Goal: Information Seeking & Learning: Learn about a topic

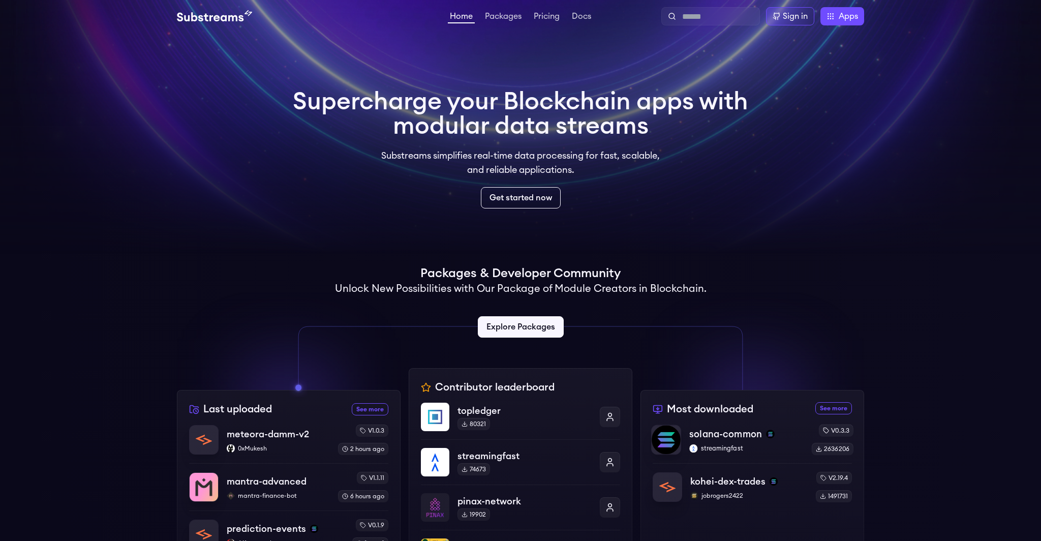
click at [738, 434] on p "solana-common" at bounding box center [725, 434] width 73 height 14
click at [548, 15] on link "Pricing" at bounding box center [547, 17] width 30 height 10
click at [580, 12] on link "Docs" at bounding box center [581, 17] width 23 height 10
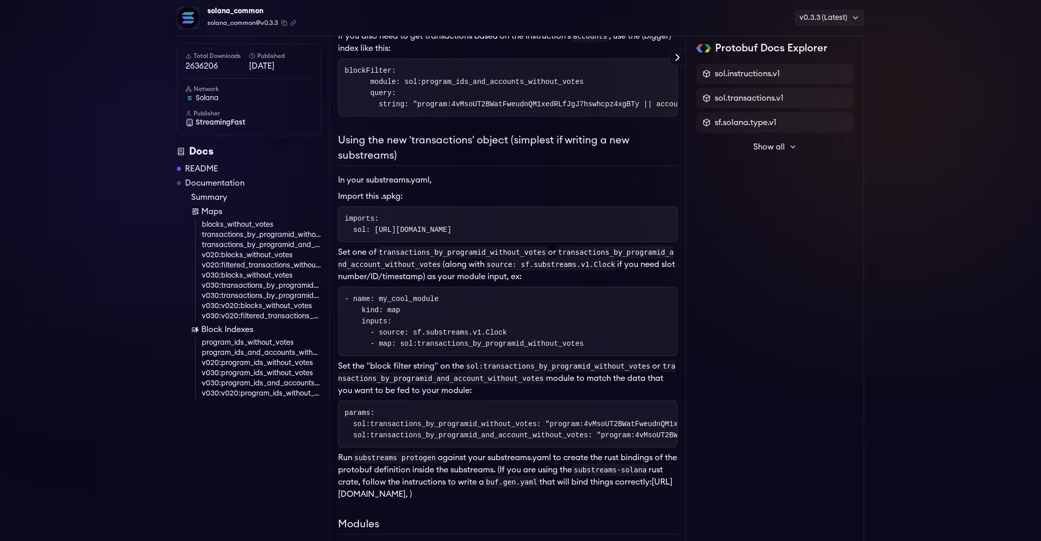
scroll to position [536, 0]
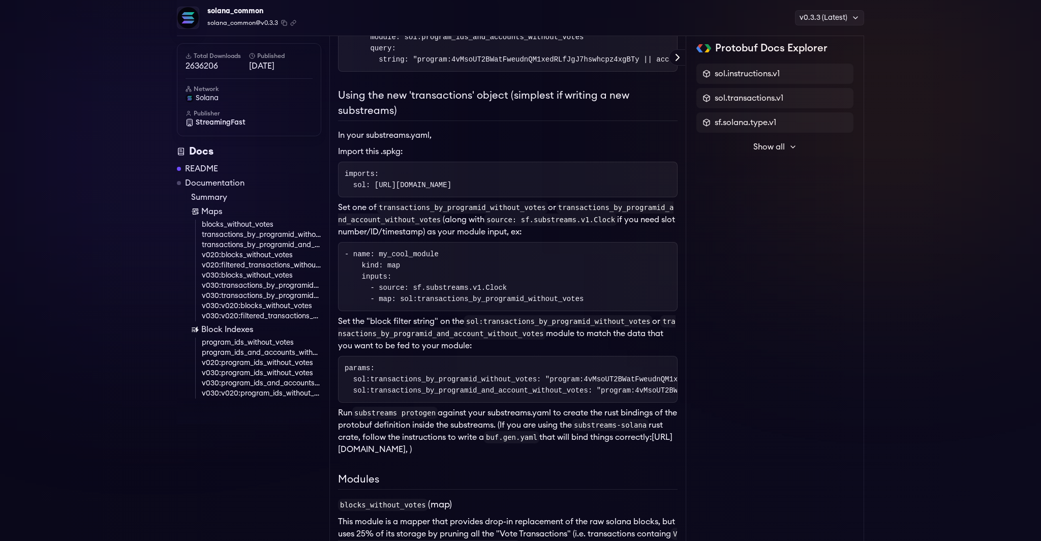
click at [256, 305] on link "v030:v020:blocks_without_votes" at bounding box center [261, 306] width 119 height 10
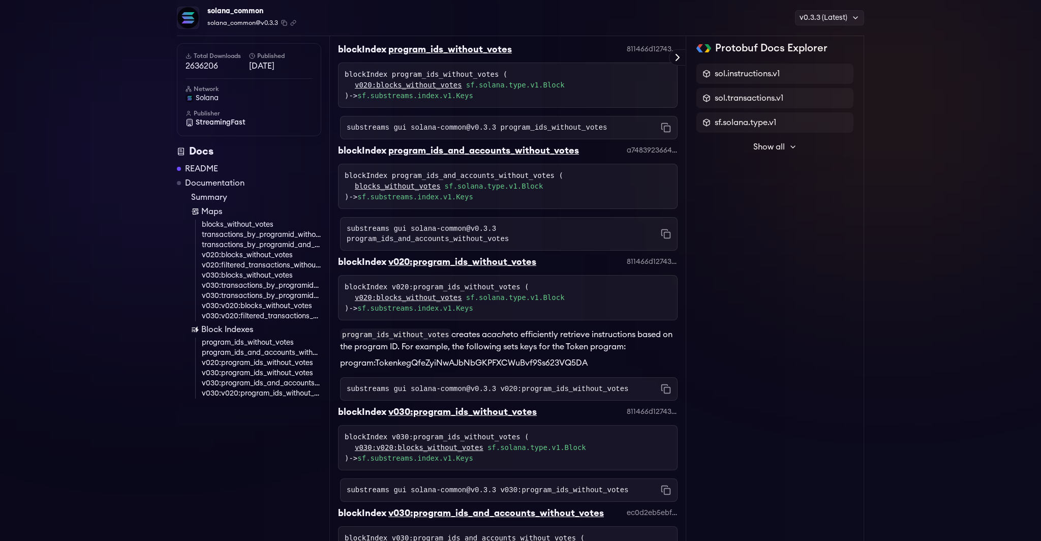
scroll to position [3241, 0]
click at [249, 223] on link "blocks_without_votes" at bounding box center [261, 225] width 119 height 10
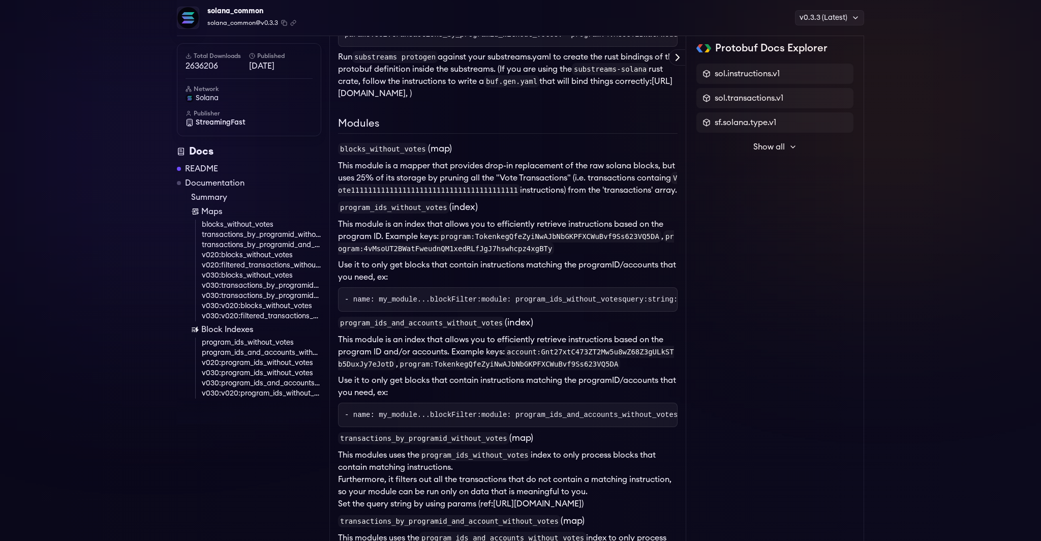
scroll to position [711, 0]
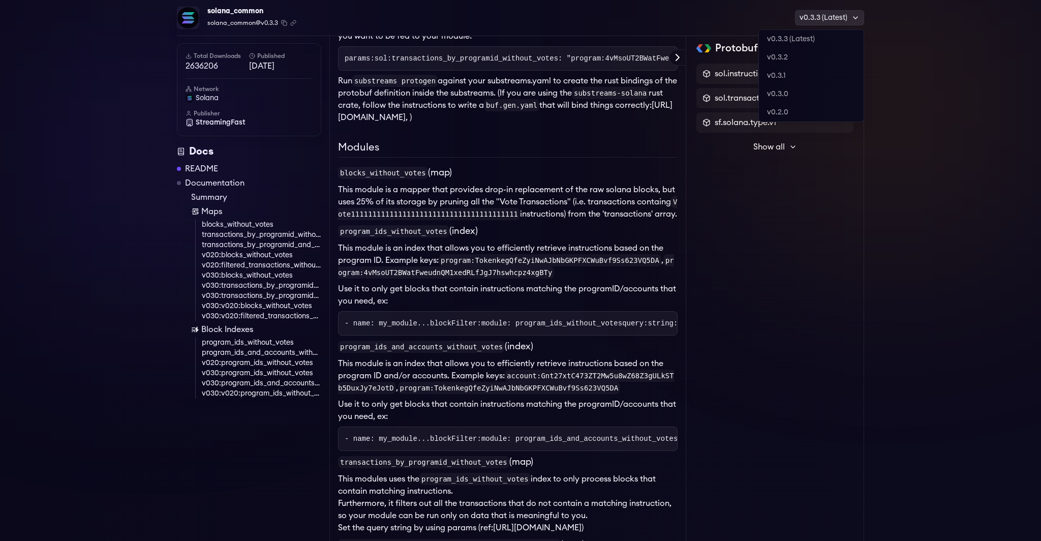
click at [823, 18] on div "v0.3.3 (Latest)" at bounding box center [829, 17] width 69 height 15
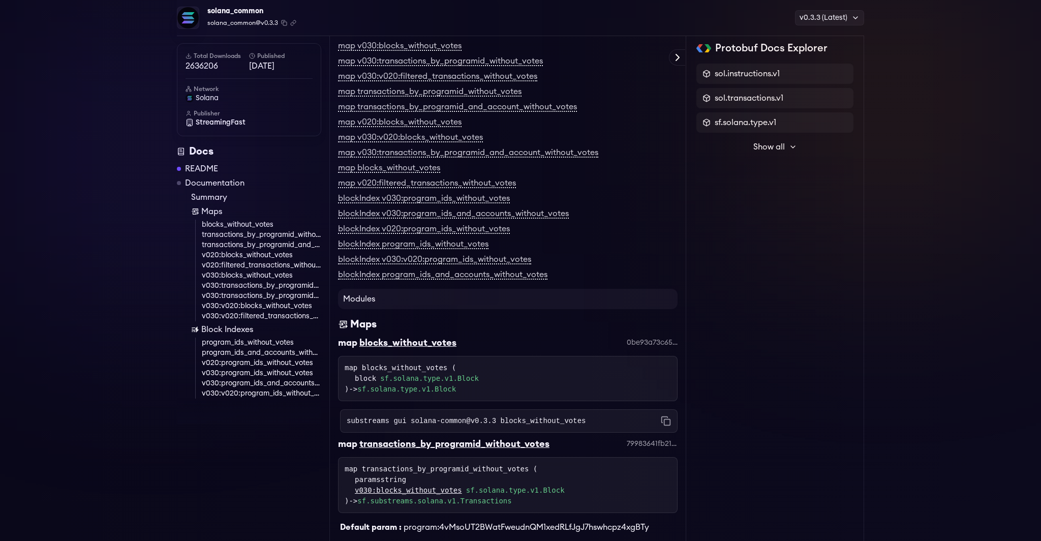
scroll to position [779, 0]
